Goal: Task Accomplishment & Management: Manage account settings

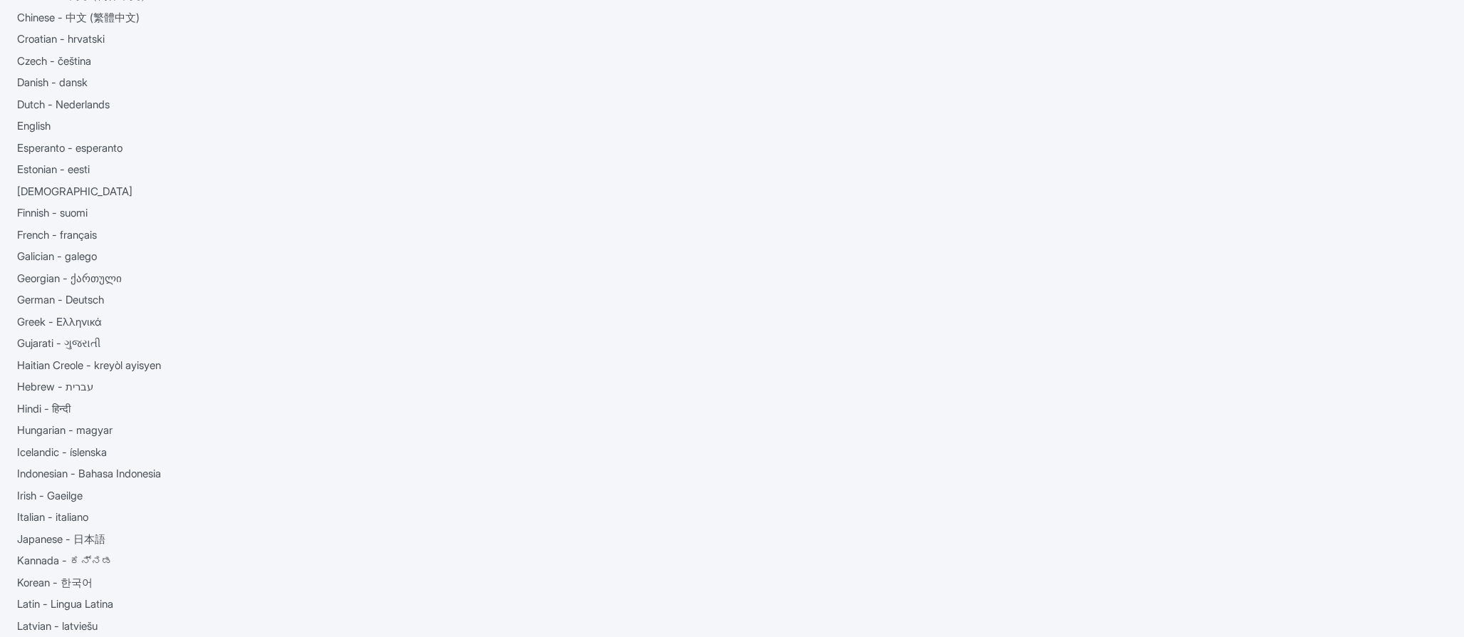
scroll to position [285, 0]
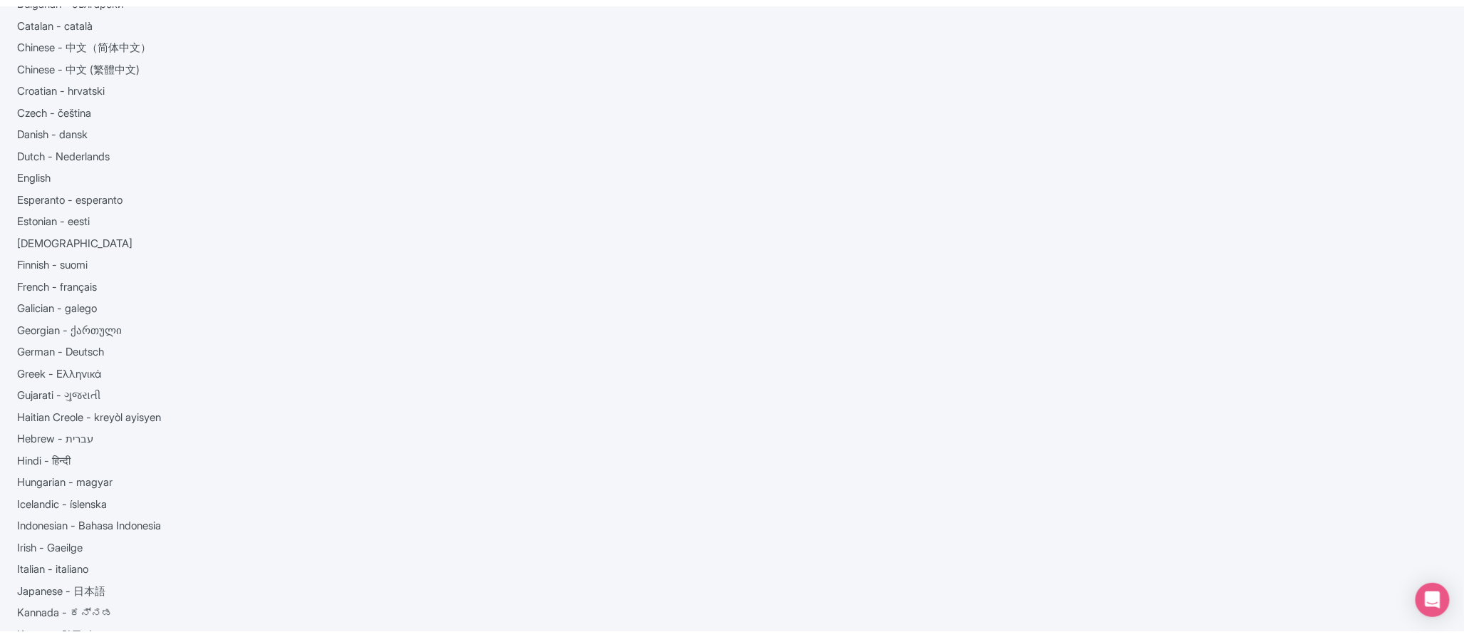
scroll to position [218, 0]
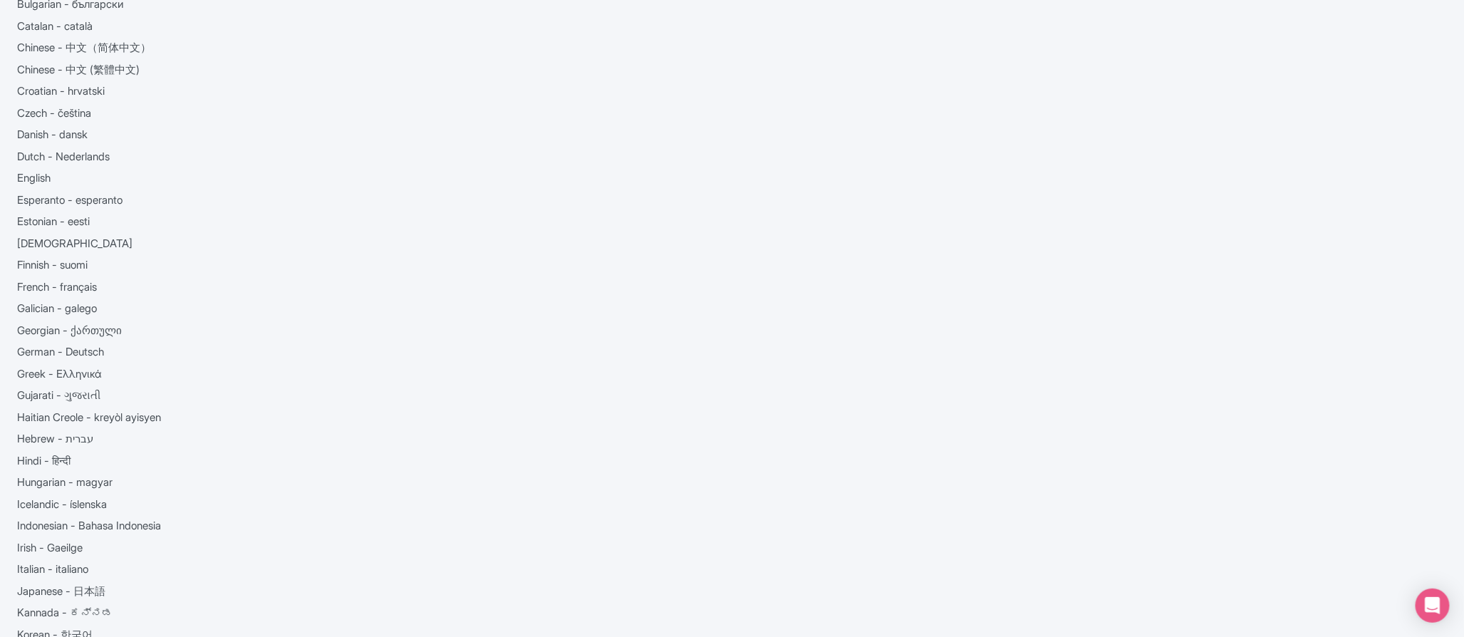
scroll to position [276, 0]
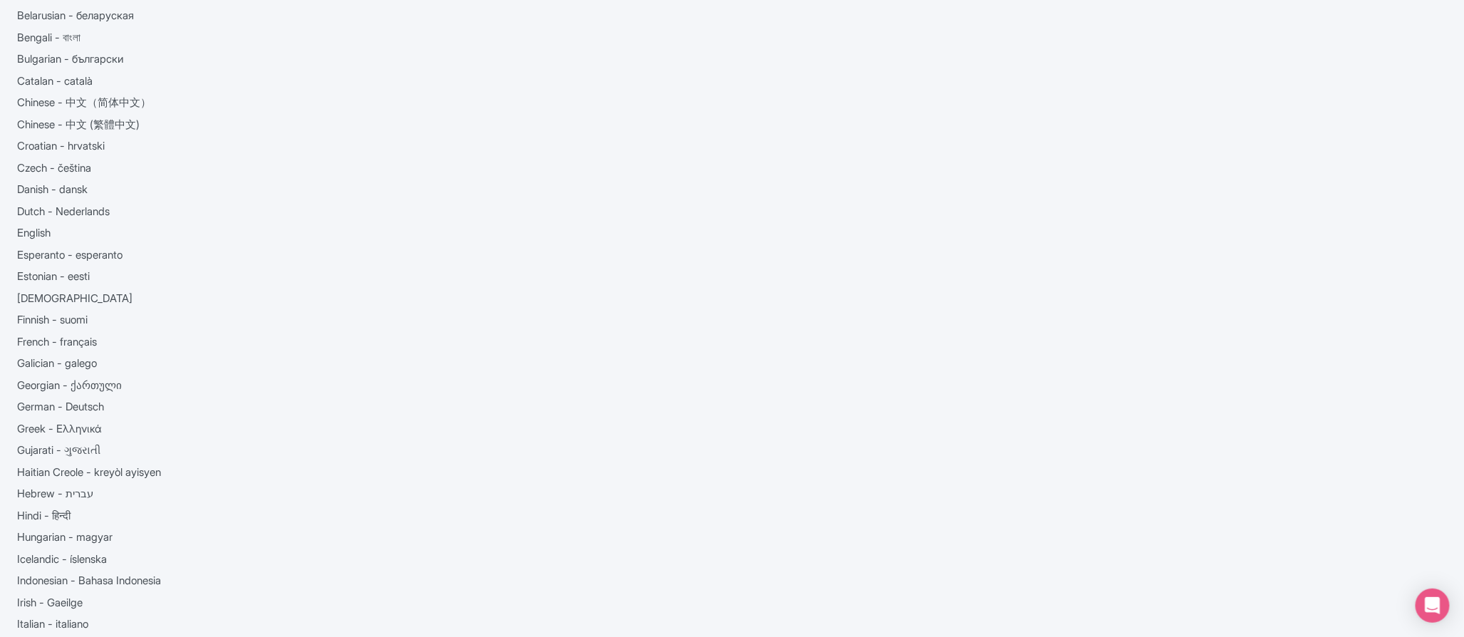
scroll to position [0, 0]
